Goal: Task Accomplishment & Management: Manage account settings

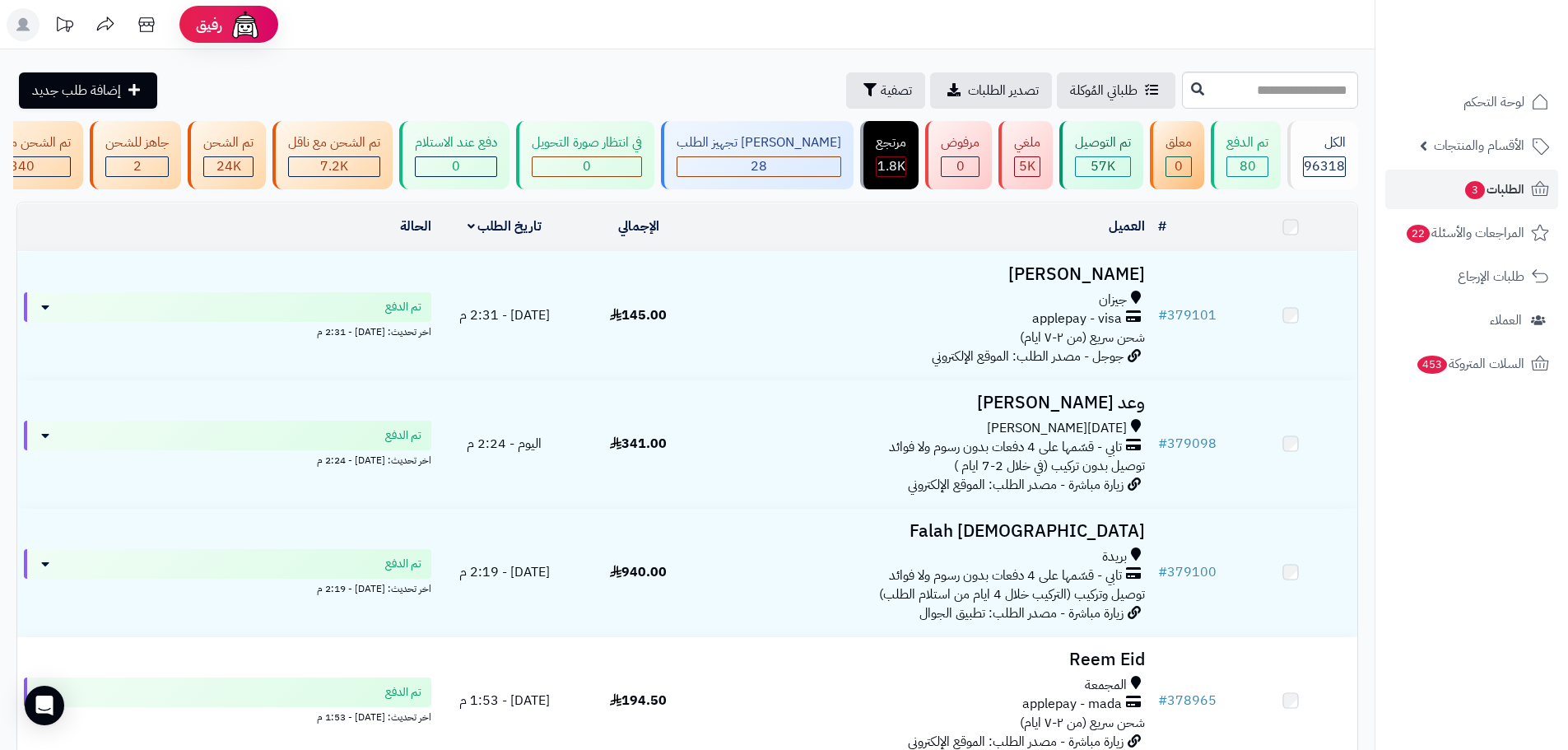
scroll to position [0, -485]
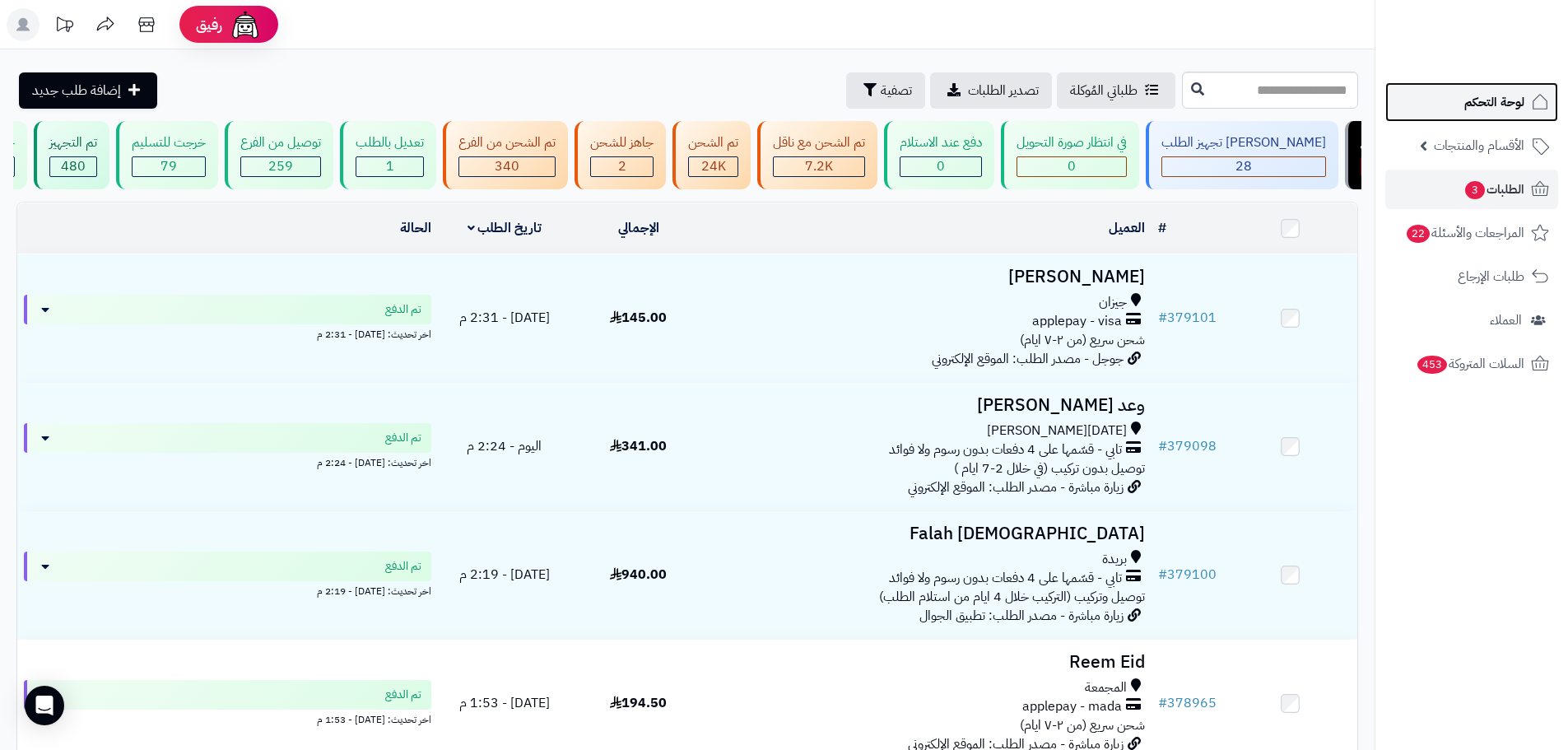
click at [1453, 111] on link "لوحة التحكم" at bounding box center [1472, 102] width 173 height 39
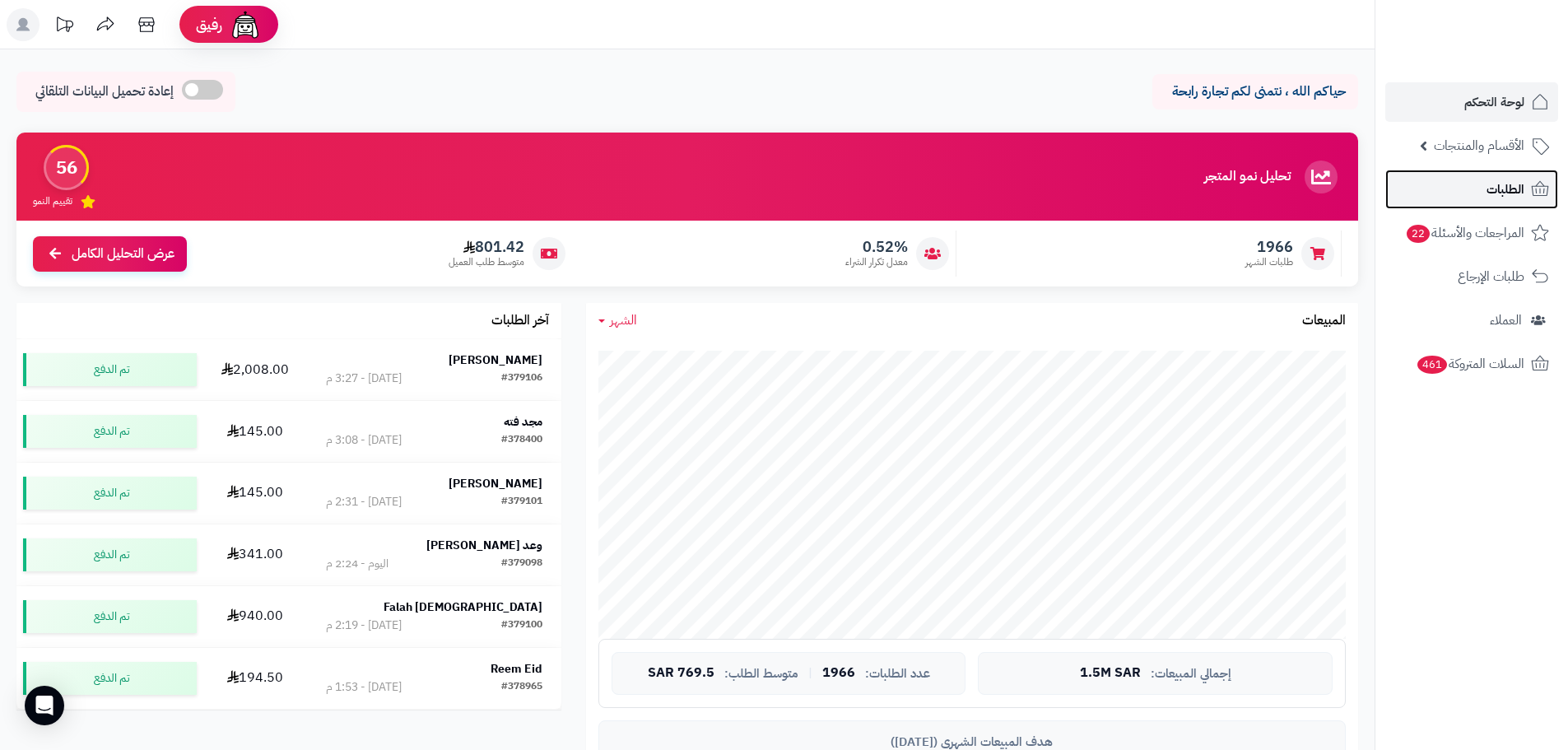
click at [1447, 180] on link "الطلبات" at bounding box center [1472, 189] width 173 height 39
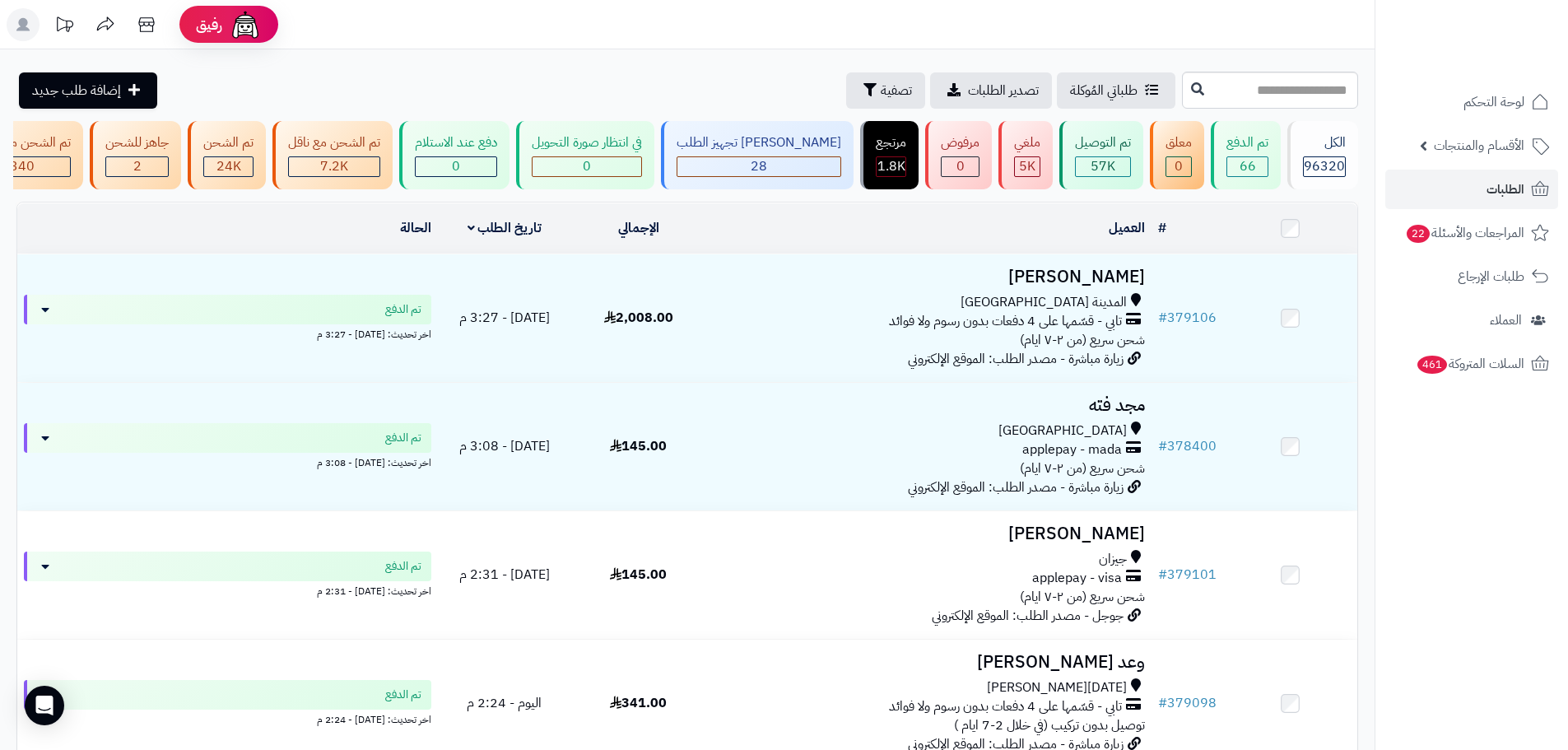
scroll to position [0, -485]
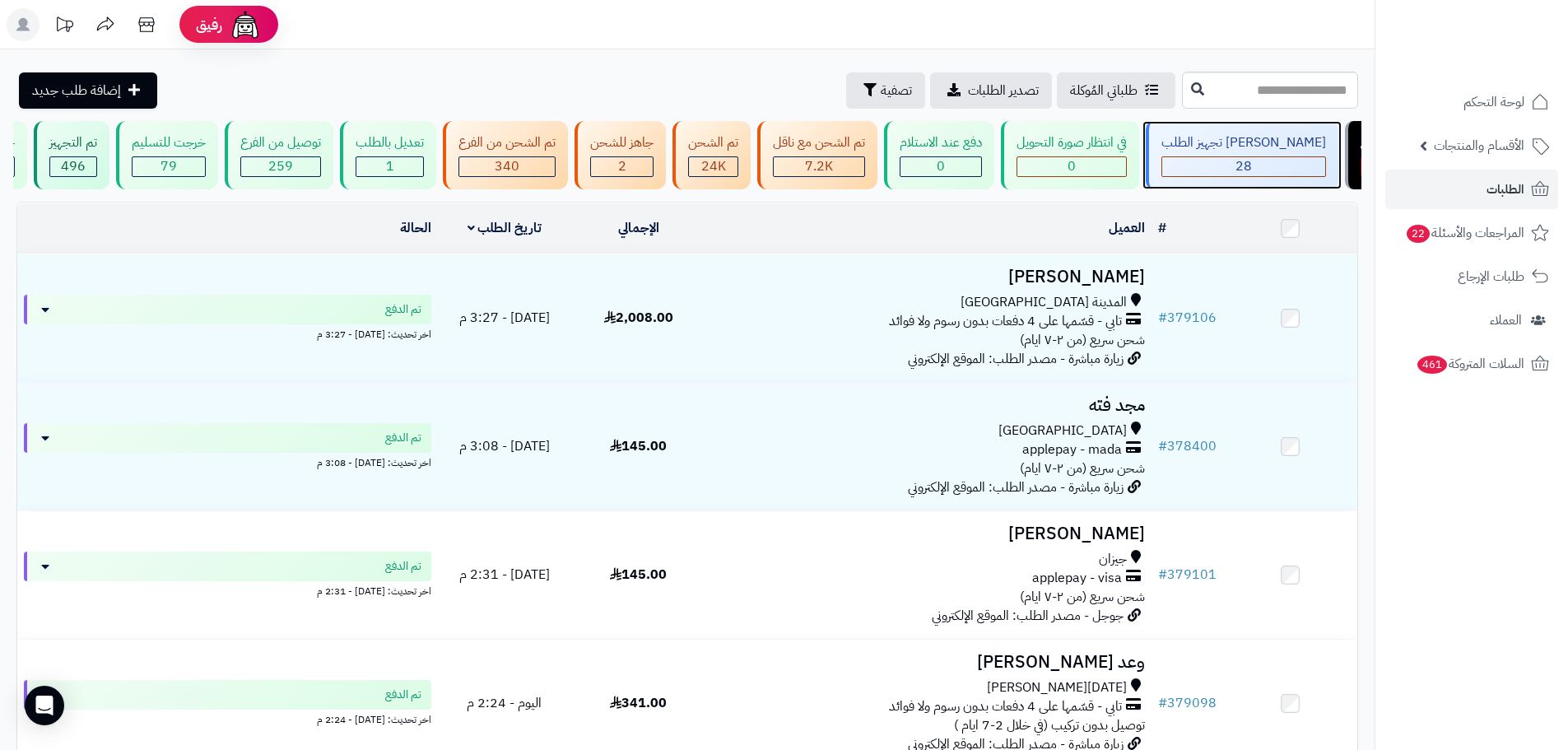
click at [1327, 189] on div "جاري تجهيز الطلب 28" at bounding box center [1242, 154] width 193 height 68
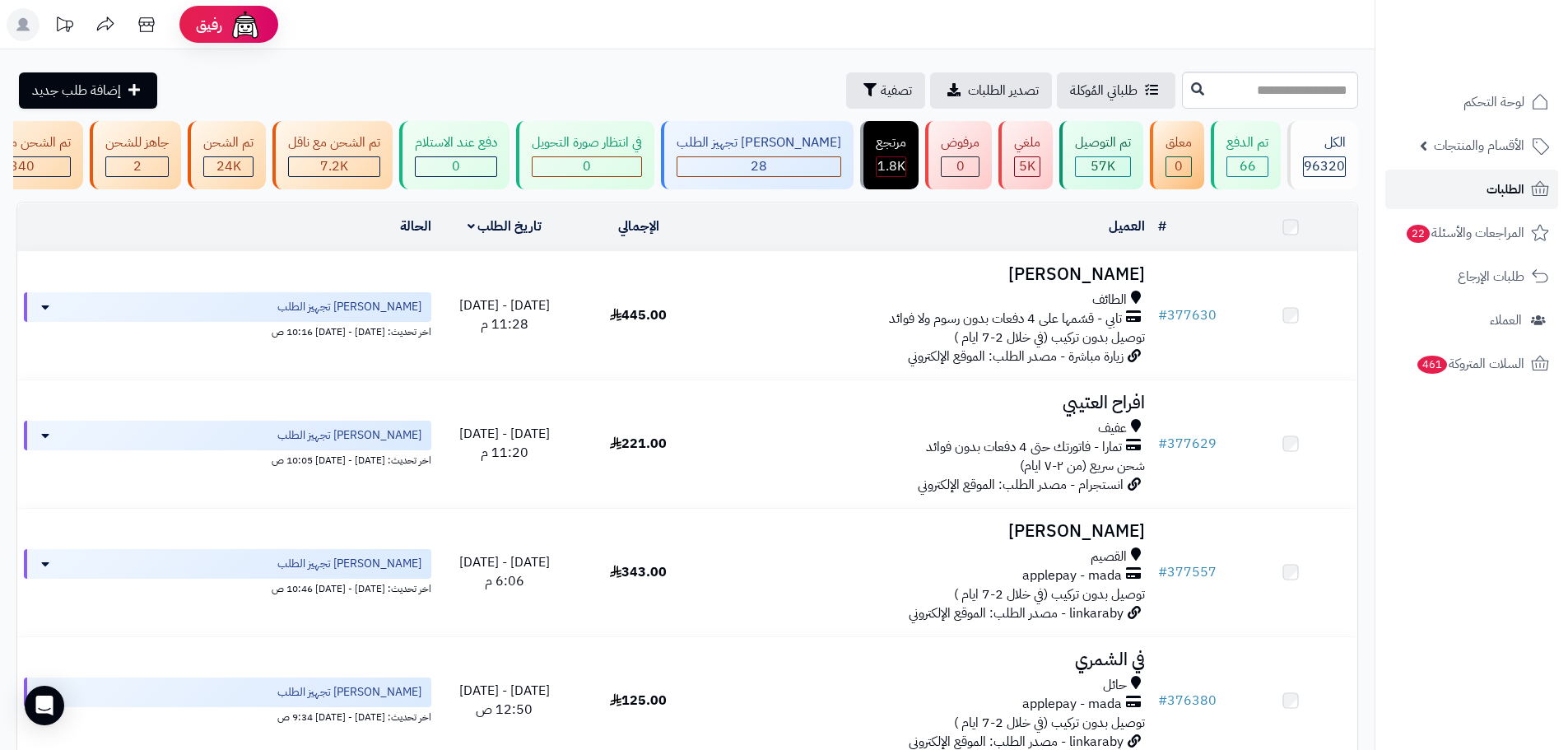
click at [1414, 206] on link "الطلبات" at bounding box center [1472, 189] width 173 height 39
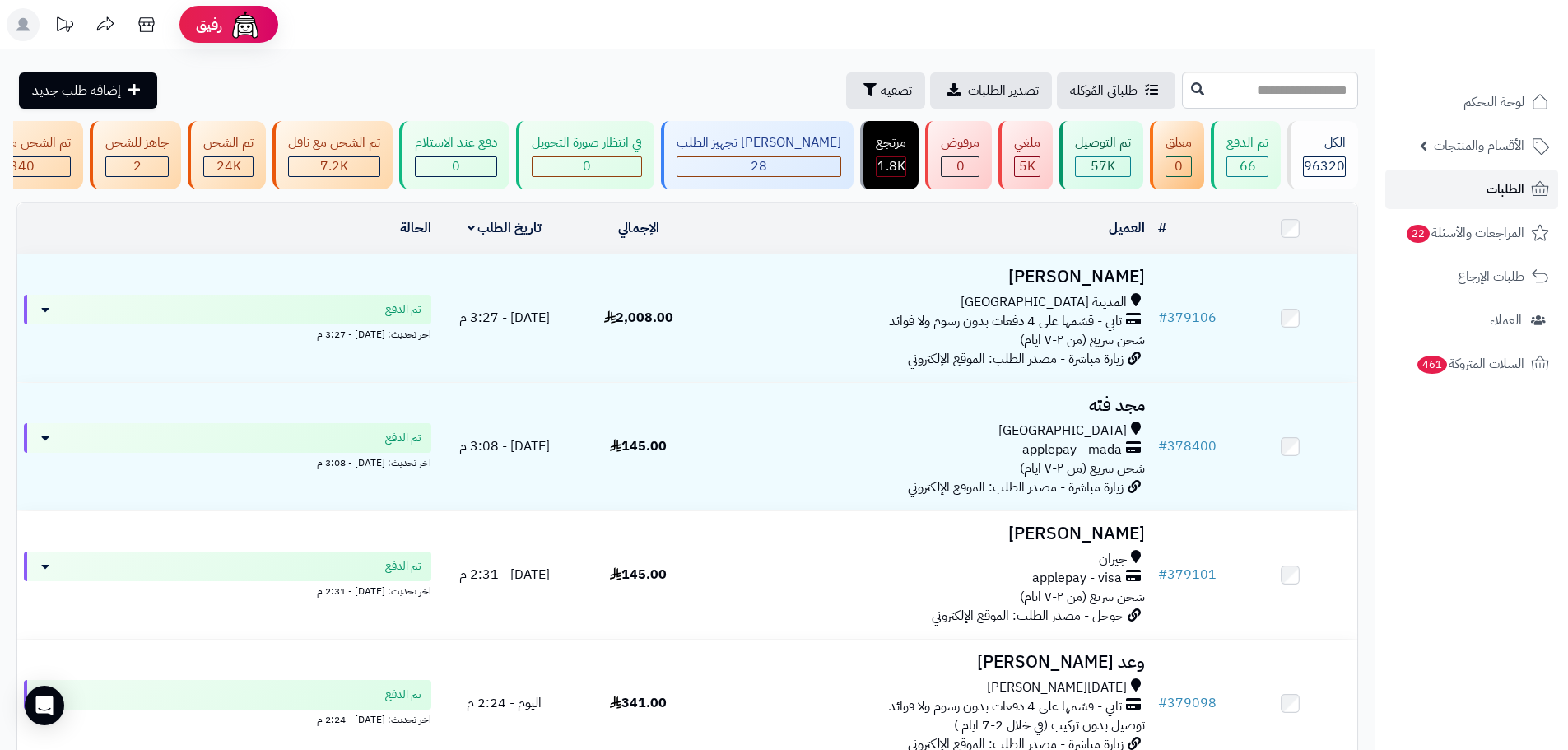
click at [1414, 206] on link "الطلبات" at bounding box center [1472, 189] width 173 height 39
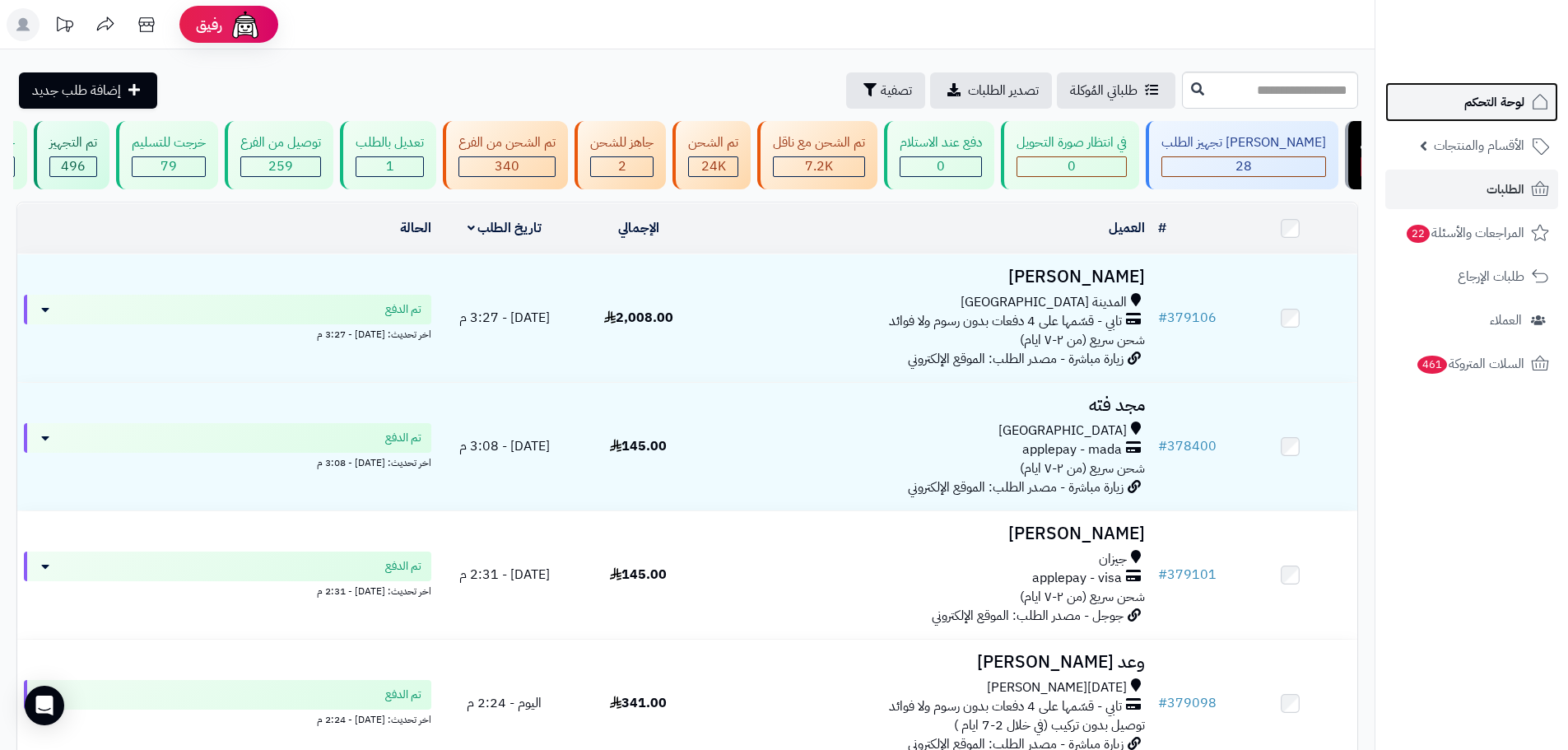
click at [1503, 109] on span "لوحة التحكم" at bounding box center [1494, 102] width 60 height 23
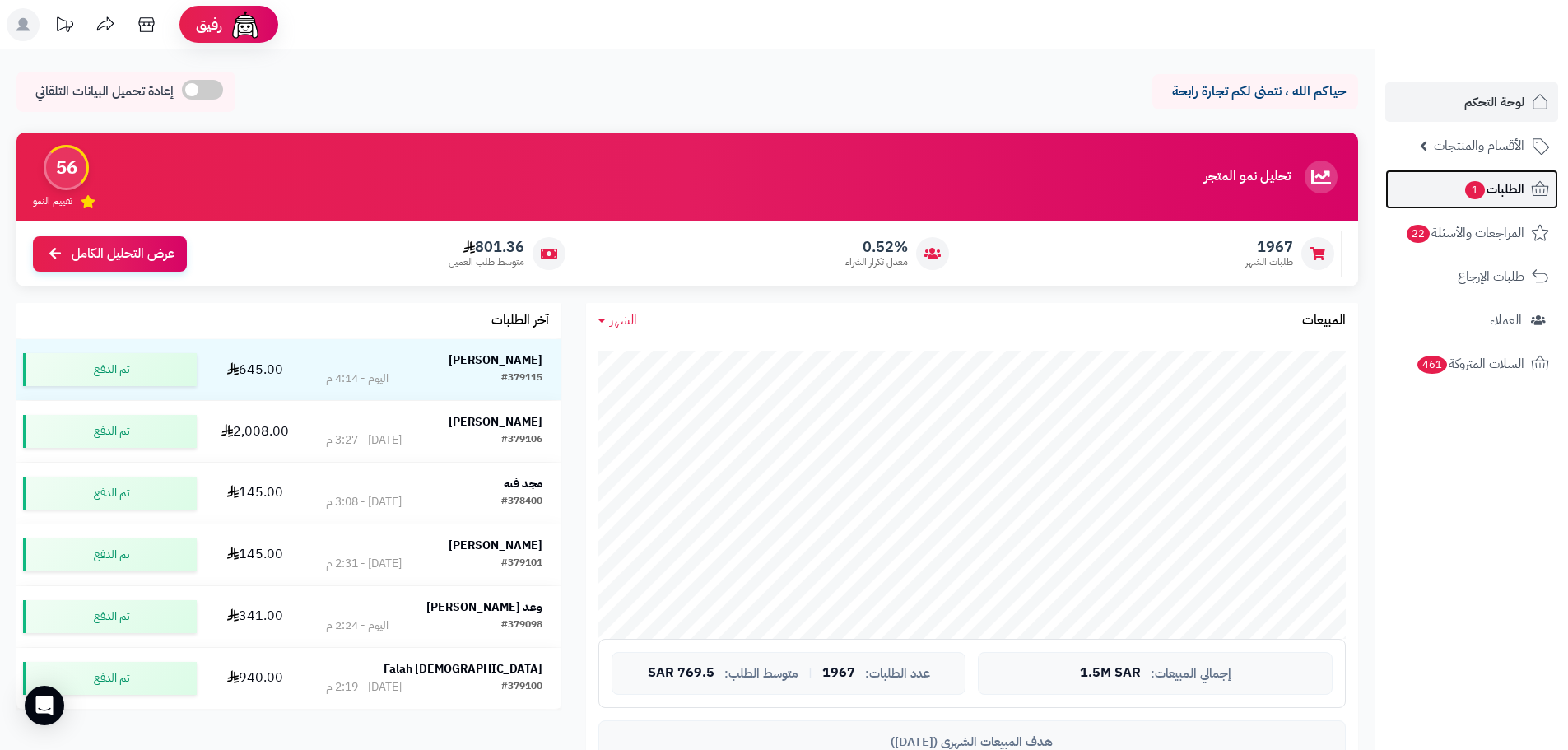
click at [1495, 181] on span "الطلبات 1" at bounding box center [1493, 189] width 61 height 23
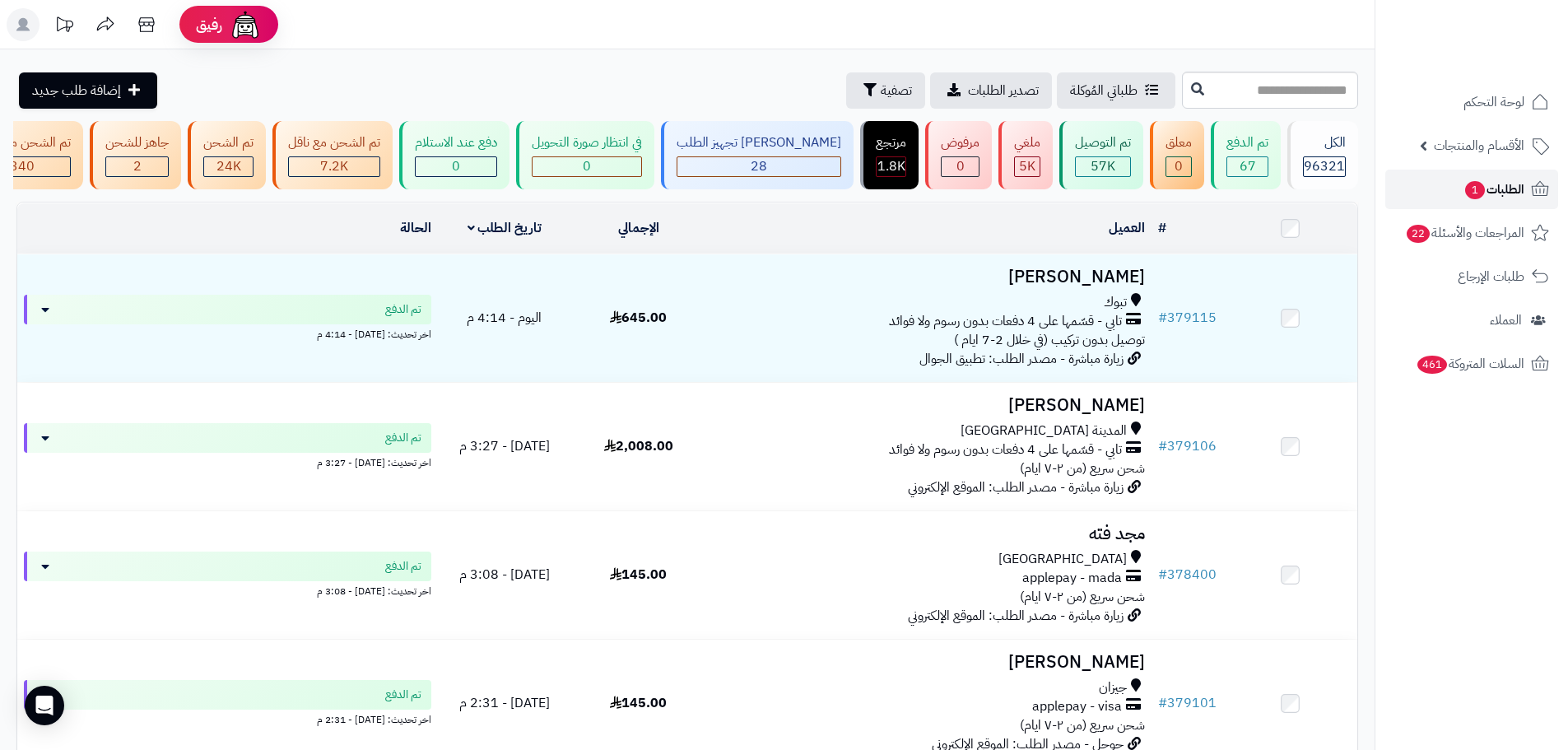
click at [1410, 190] on link "الطلبات 1" at bounding box center [1472, 189] width 173 height 39
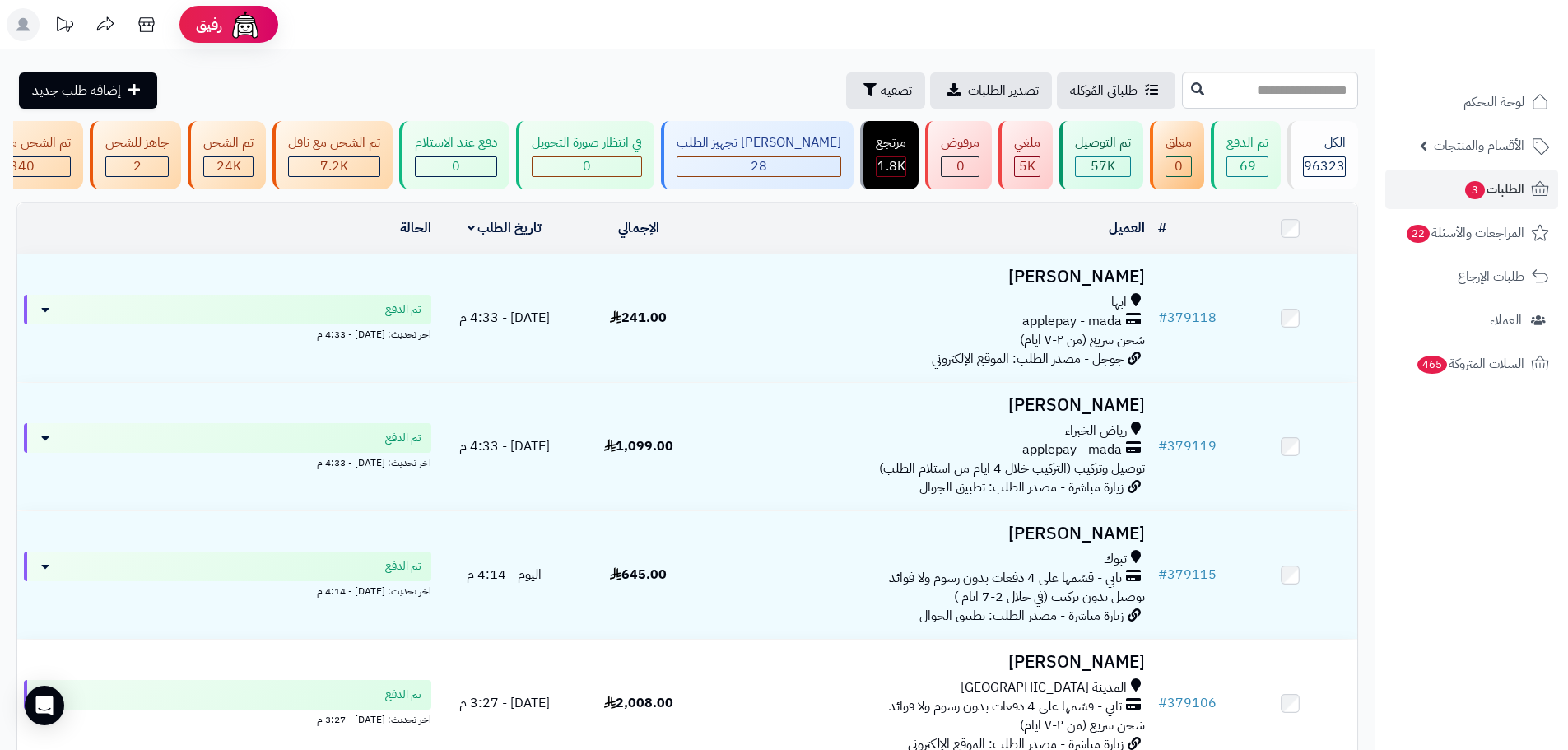
scroll to position [0, -485]
